Goal: Task Accomplishment & Management: Manage account settings

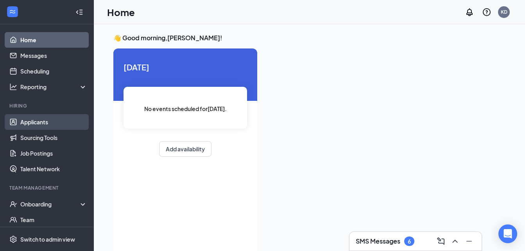
click at [62, 118] on link "Applicants" at bounding box center [53, 122] width 67 height 16
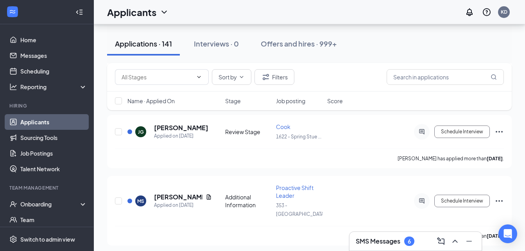
scroll to position [709, 0]
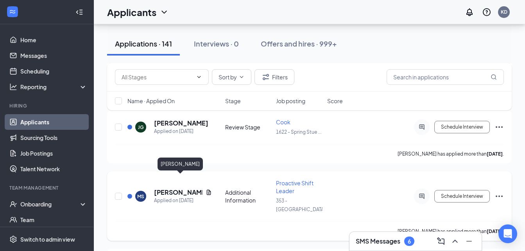
click at [159, 188] on h5 "[PERSON_NAME]" at bounding box center [178, 192] width 48 height 9
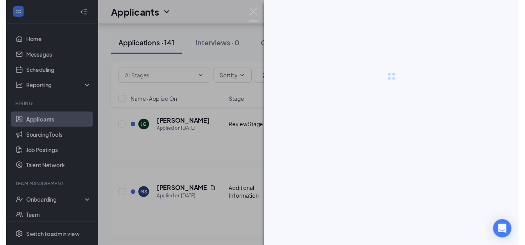
scroll to position [683, 0]
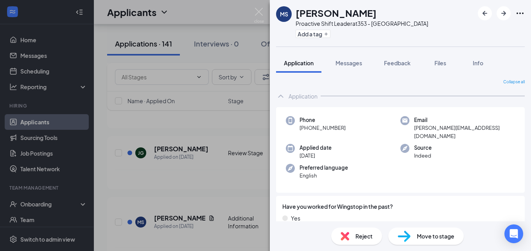
click at [240, 145] on div "[PERSON_NAME] Proactive Shift Leader at 353 - [GEOGRAPHIC_DATA] Add a tag Appli…" at bounding box center [265, 125] width 531 height 251
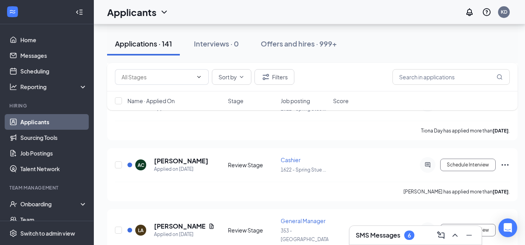
scroll to position [1272, 0]
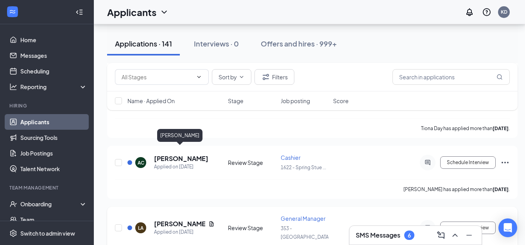
click at [179, 220] on h5 "[PERSON_NAME]" at bounding box center [179, 224] width 51 height 9
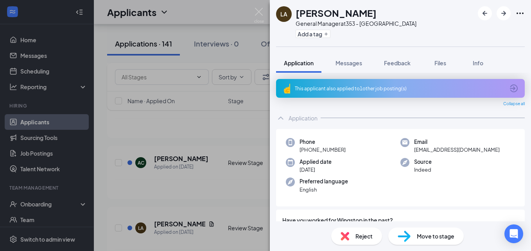
click at [256, 177] on div "LA [PERSON_NAME] General Manager at 353 - [GEOGRAPHIC_DATA] Add a tag Applicati…" at bounding box center [265, 125] width 531 height 251
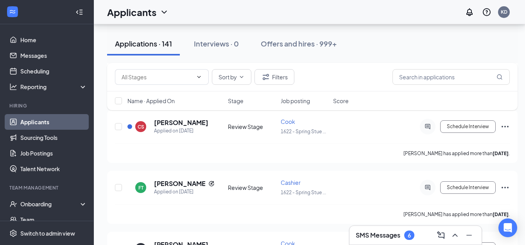
scroll to position [3690, 0]
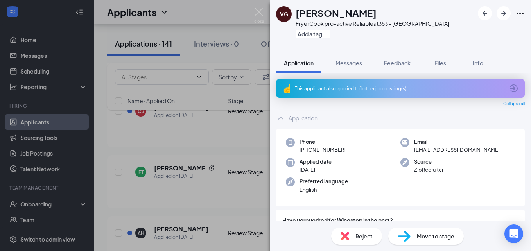
click at [247, 176] on div "VG [PERSON_NAME] pro-active Reliable at 353 - [GEOGRAPHIC_DATA] Add a tag Appli…" at bounding box center [265, 125] width 531 height 251
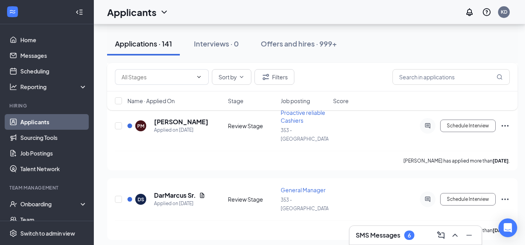
scroll to position [4342, 0]
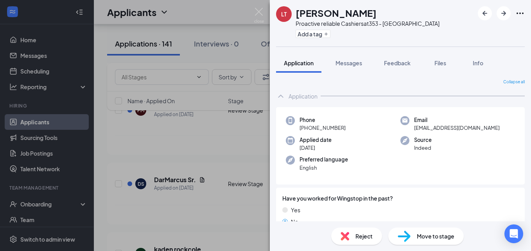
click at [255, 147] on div "LT [PERSON_NAME] Proactive reliable Cashiers at 353 - Huntsville Add a tag Appl…" at bounding box center [265, 125] width 531 height 251
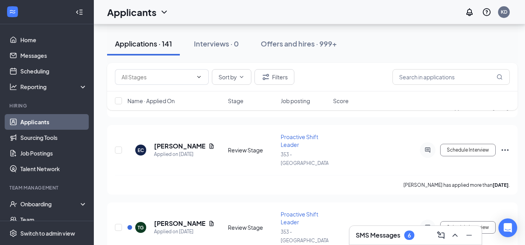
scroll to position [5186, 0]
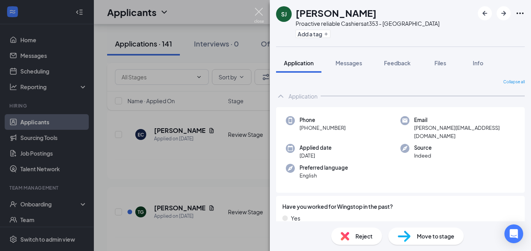
click at [261, 13] on img at bounding box center [259, 15] width 10 height 15
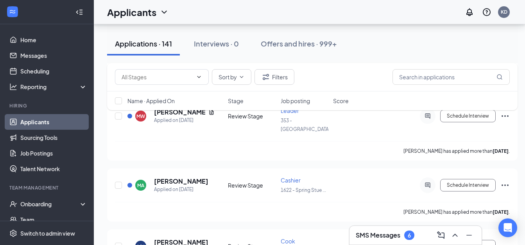
scroll to position [6046, 0]
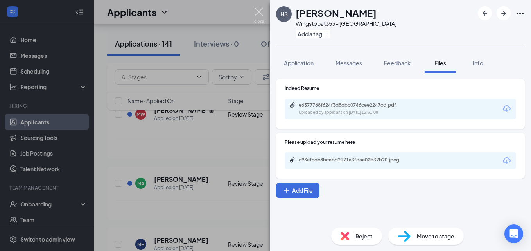
click at [262, 12] on img at bounding box center [259, 15] width 10 height 15
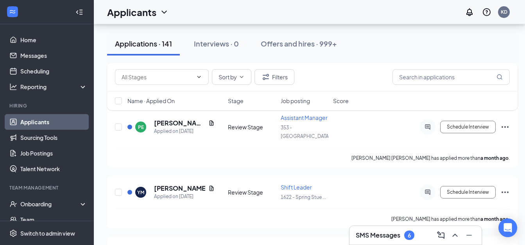
scroll to position [7225, 6]
